Goal: Navigation & Orientation: Find specific page/section

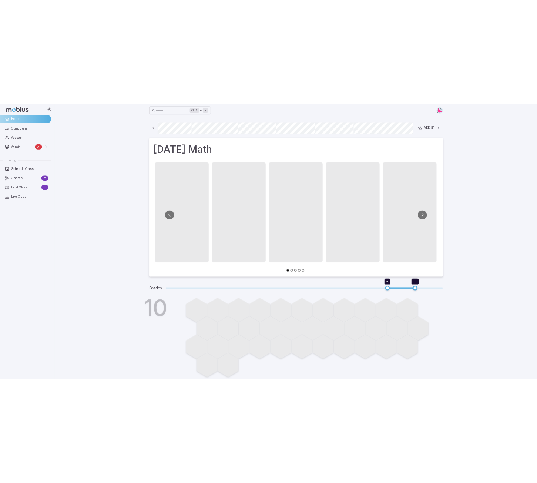
scroll to position [0, 398]
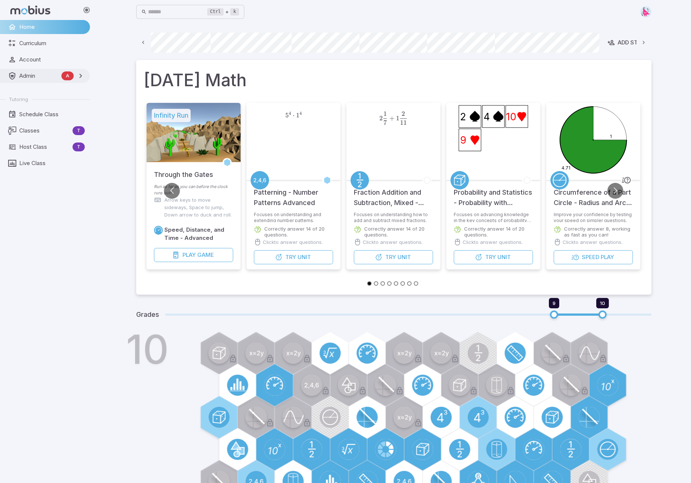
click at [28, 75] on span "Admin" at bounding box center [38, 76] width 39 height 8
click at [33, 93] on span "Accounts" at bounding box center [52, 92] width 65 height 8
